Goal: Task Accomplishment & Management: Use online tool/utility

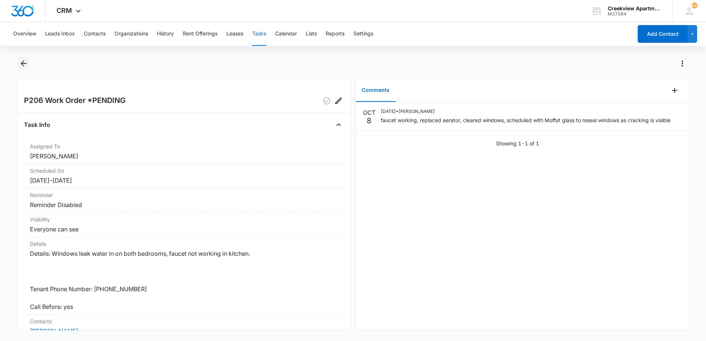
click at [22, 62] on icon "Back" at bounding box center [23, 63] width 9 height 9
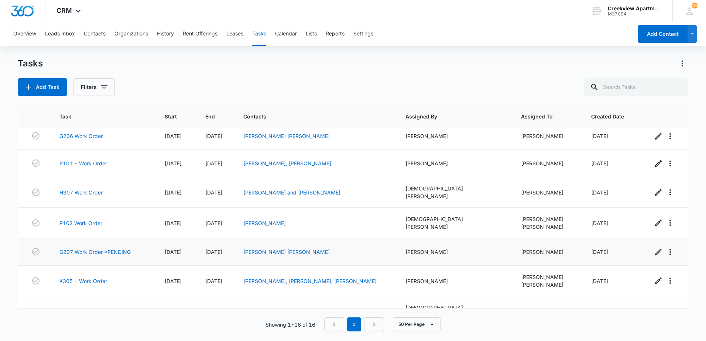
scroll to position [270, 0]
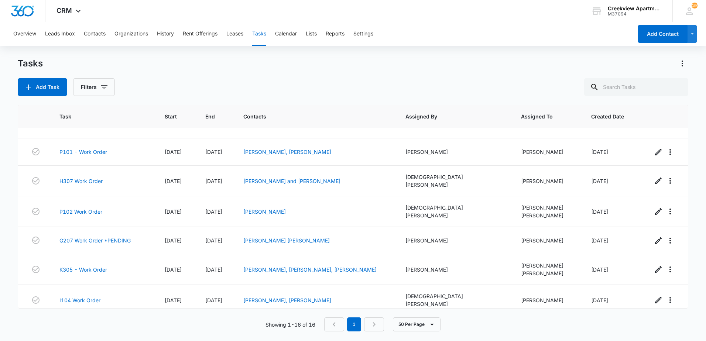
click at [82, 327] on link "K103 Work Order" at bounding box center [80, 331] width 43 height 8
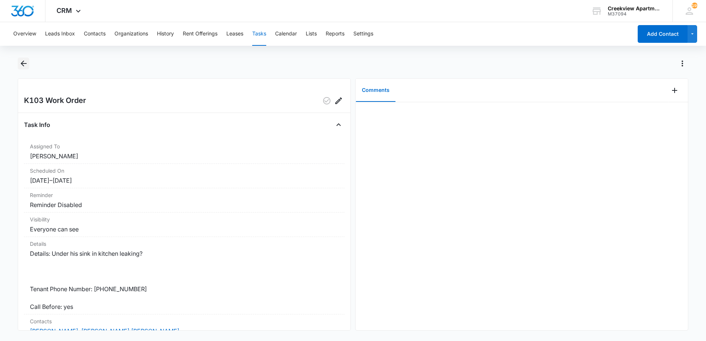
click at [23, 64] on icon "Back" at bounding box center [24, 64] width 6 height 6
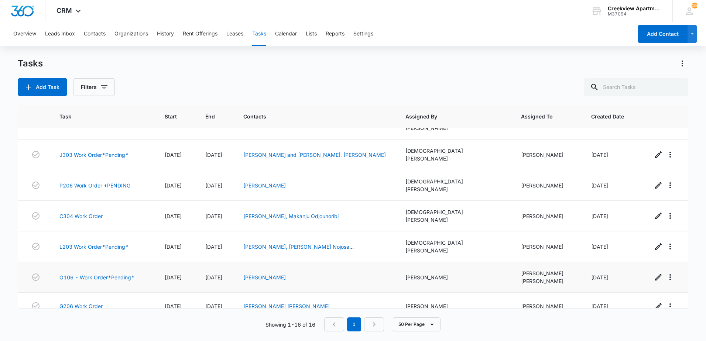
scroll to position [111, 0]
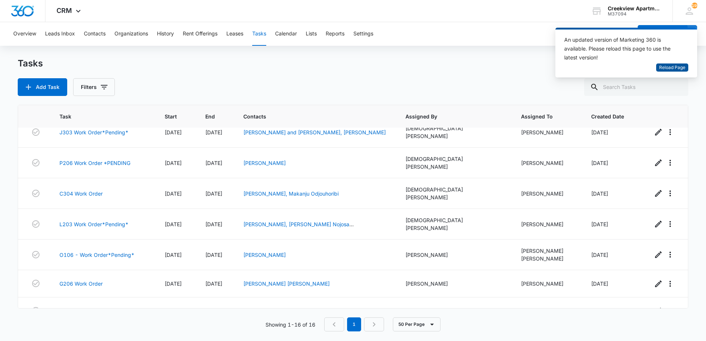
click at [663, 69] on span "Reload Page" at bounding box center [673, 67] width 26 height 7
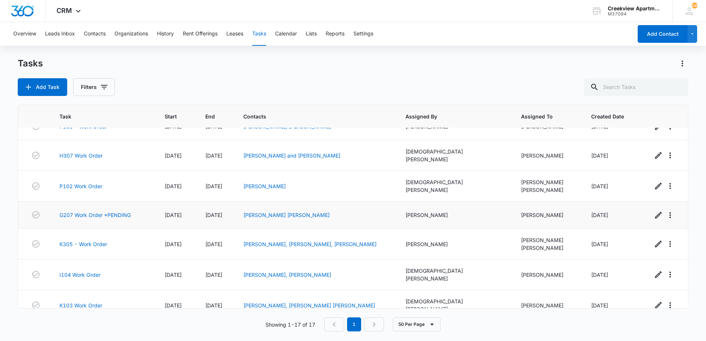
scroll to position [297, 0]
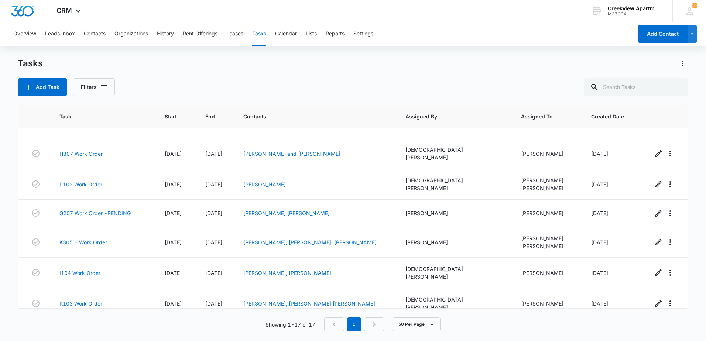
click at [78, 319] on td "D102 Work Order" at bounding box center [103, 332] width 105 height 27
click at [84, 329] on link "D102 Work Order" at bounding box center [80, 333] width 43 height 8
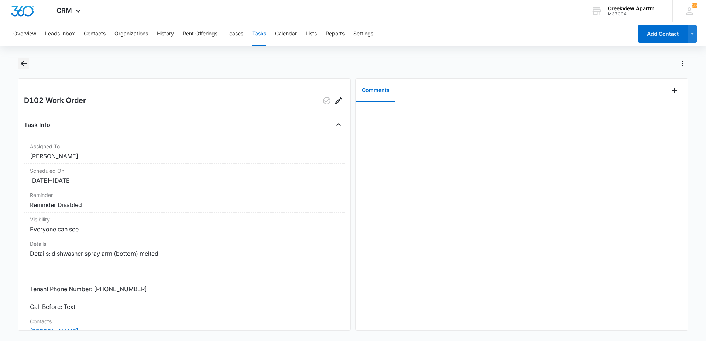
click at [25, 62] on icon "Back" at bounding box center [23, 63] width 9 height 9
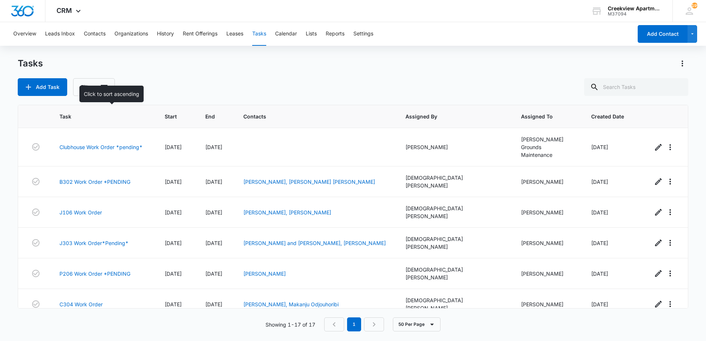
click at [71, 117] on span "Task" at bounding box center [97, 117] width 77 height 8
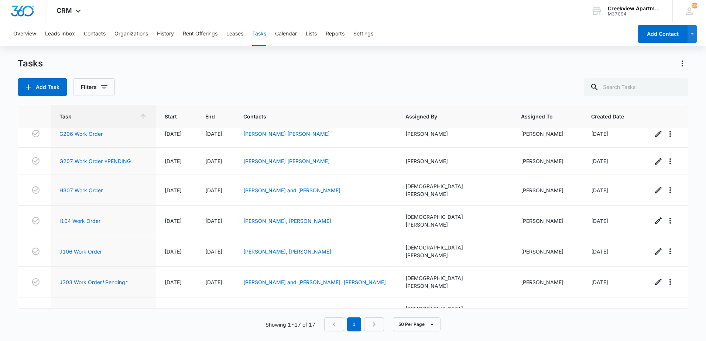
scroll to position [185, 0]
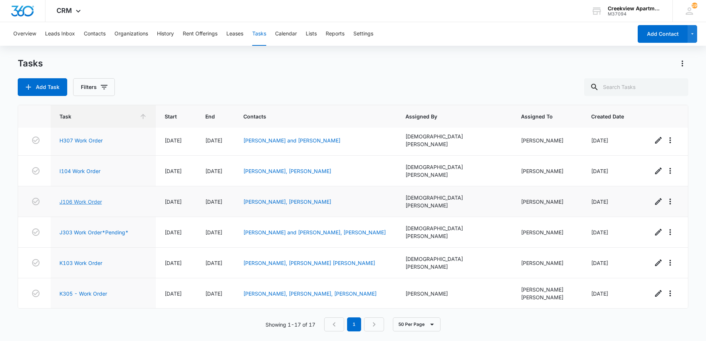
click at [90, 198] on link "J106 Work Order" at bounding box center [80, 202] width 42 height 8
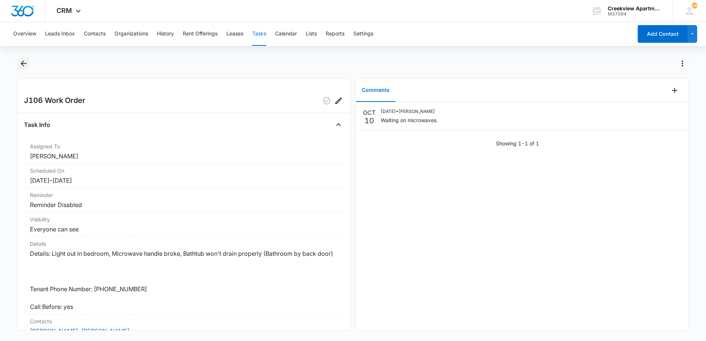
click at [23, 58] on button "Back" at bounding box center [23, 64] width 11 height 12
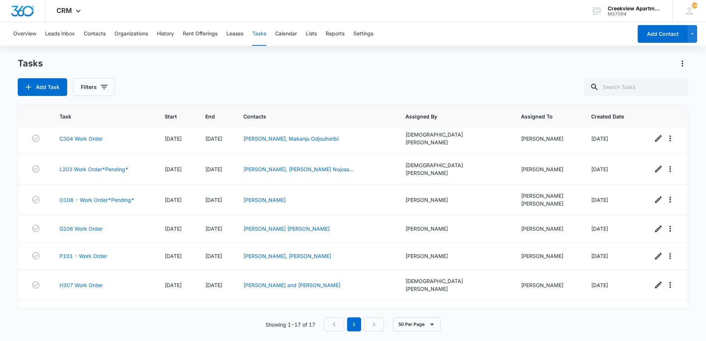
scroll to position [150, 0]
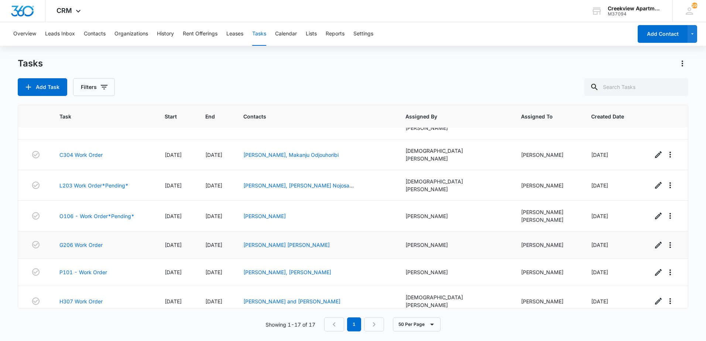
click at [84, 232] on td "G206 Work Order" at bounding box center [103, 245] width 105 height 27
click at [86, 241] on link "G206 Work Order" at bounding box center [80, 245] width 43 height 8
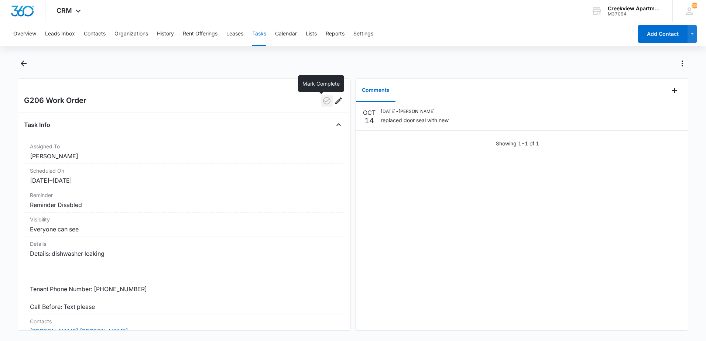
click at [324, 103] on icon "button" at bounding box center [327, 100] width 9 height 9
click at [23, 67] on icon "Back" at bounding box center [23, 63] width 9 height 9
